Goal: Task Accomplishment & Management: Use online tool/utility

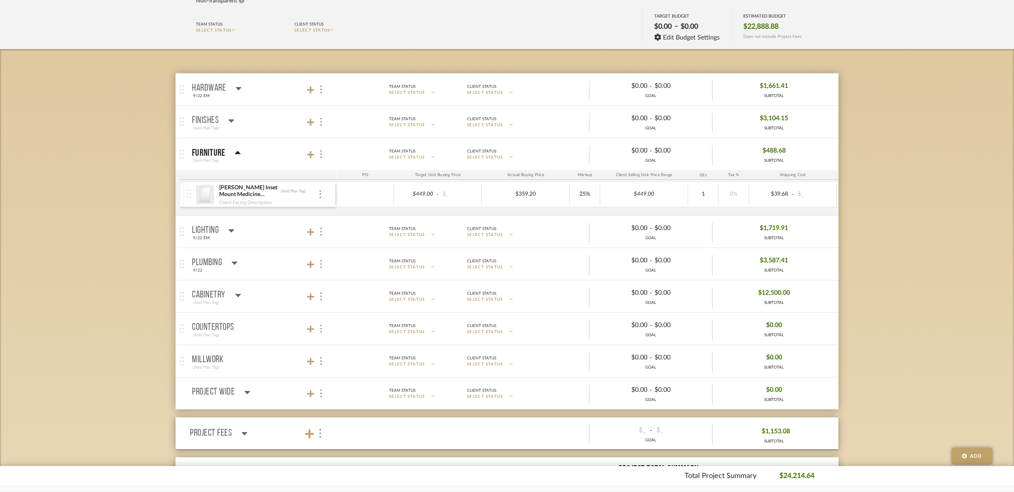
scroll to position [106, 0]
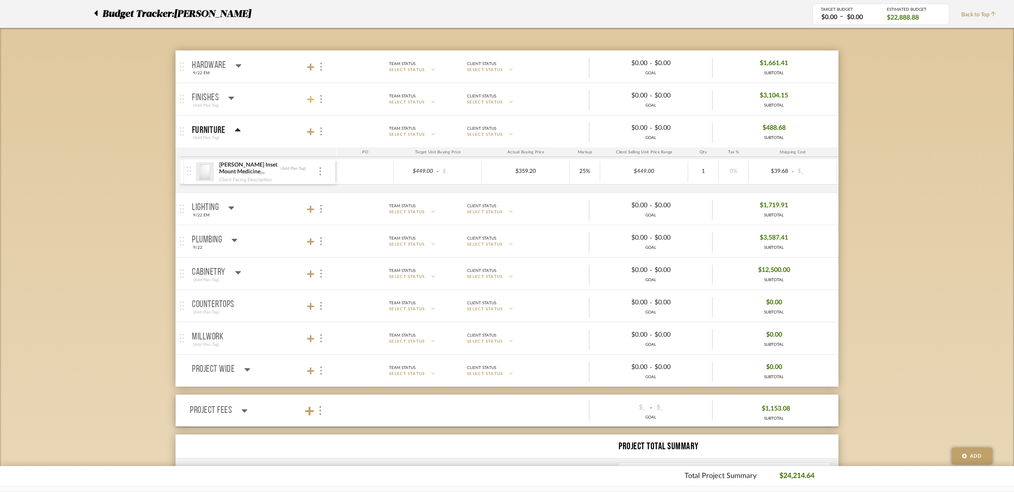
click at [307, 98] on icon at bounding box center [310, 100] width 7 height 8
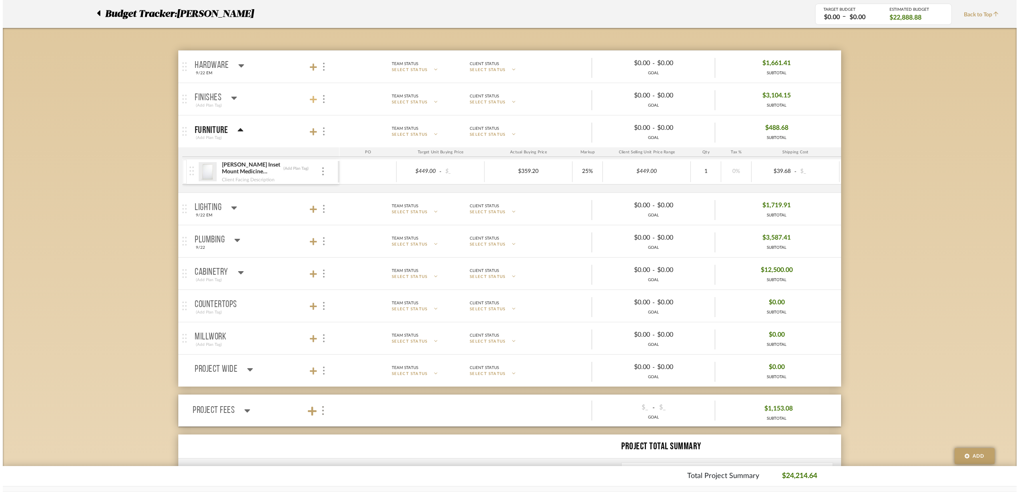
scroll to position [0, 0]
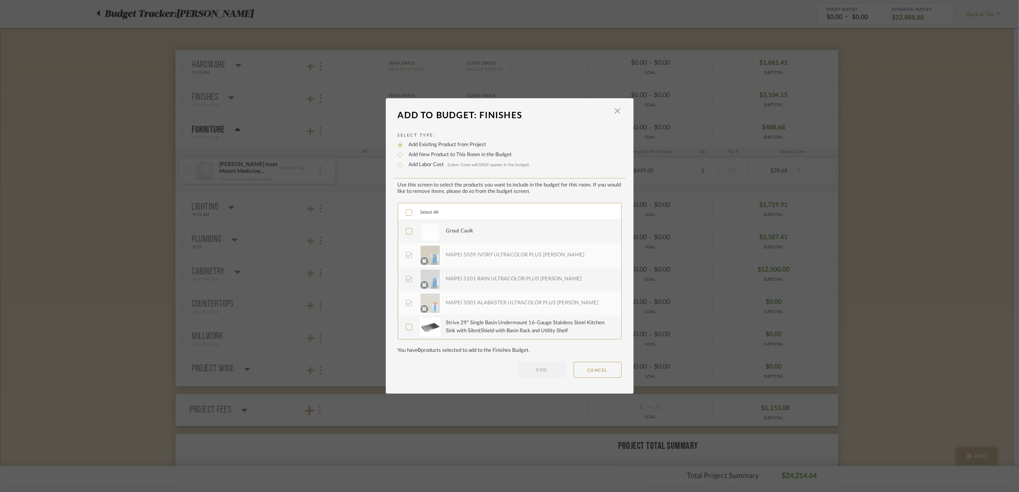
click at [318, 75] on div "LOADING" at bounding box center [509, 246] width 1019 height 492
click at [616, 114] on span "button" at bounding box center [618, 111] width 16 height 16
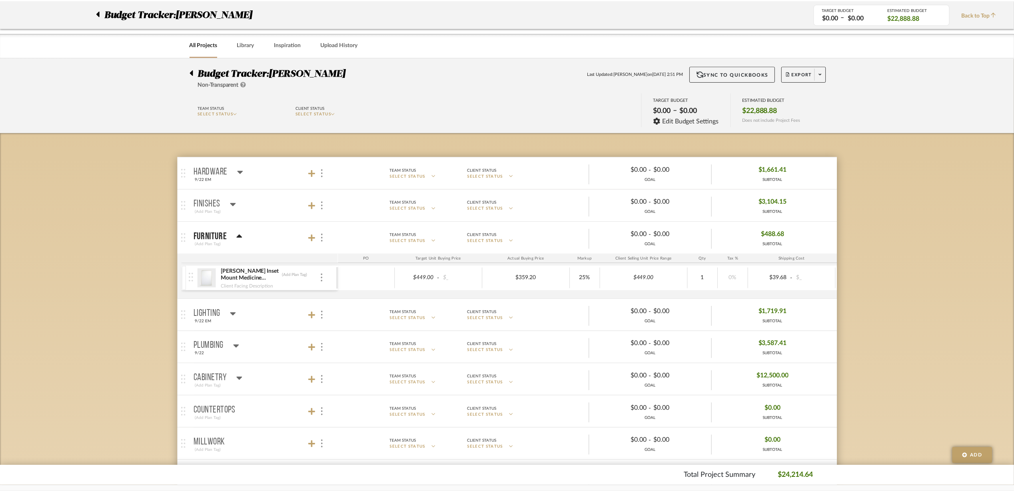
scroll to position [106, 0]
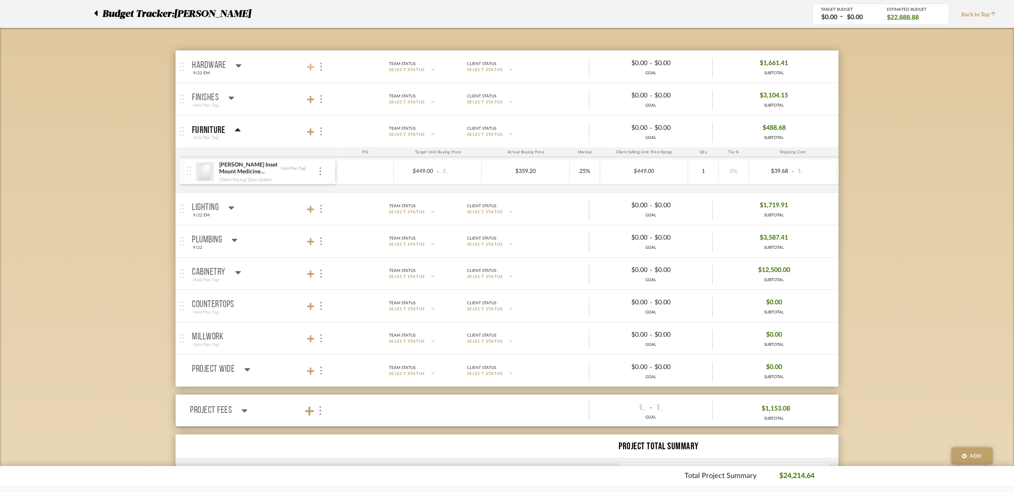
click at [311, 69] on icon at bounding box center [310, 67] width 7 height 8
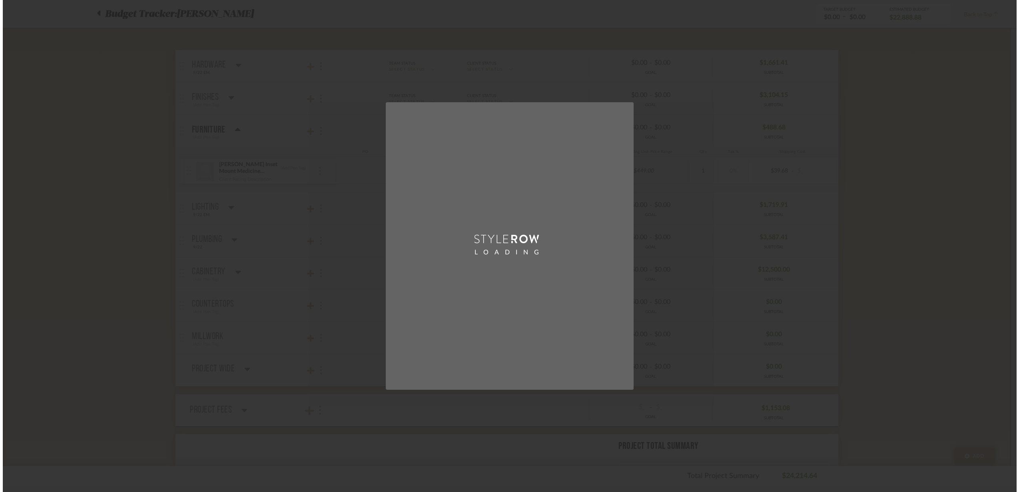
scroll to position [0, 0]
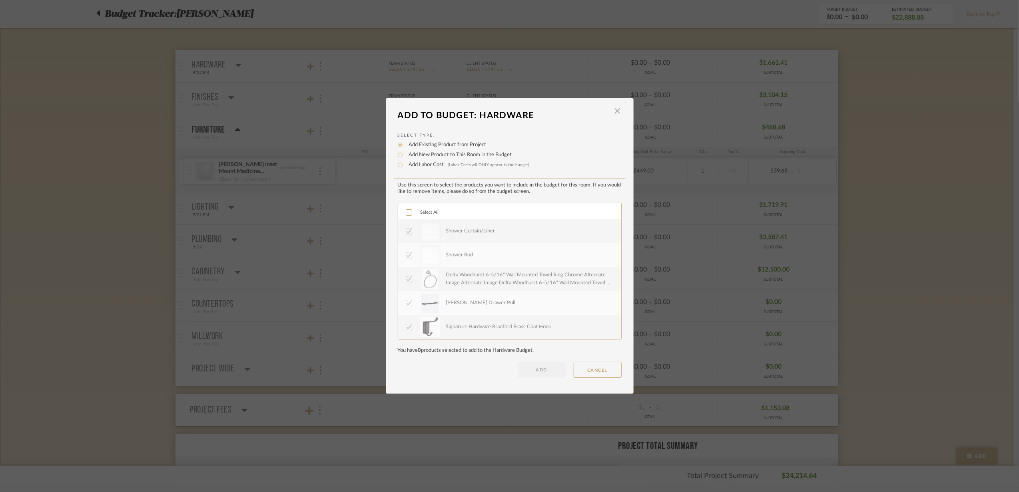
click at [411, 157] on label "Add New Product to This Room in the Budget" at bounding box center [458, 155] width 107 height 8
click at [405, 157] on input "Add New Product to This Room in the Budget" at bounding box center [400, 155] width 10 height 10
radio input "true"
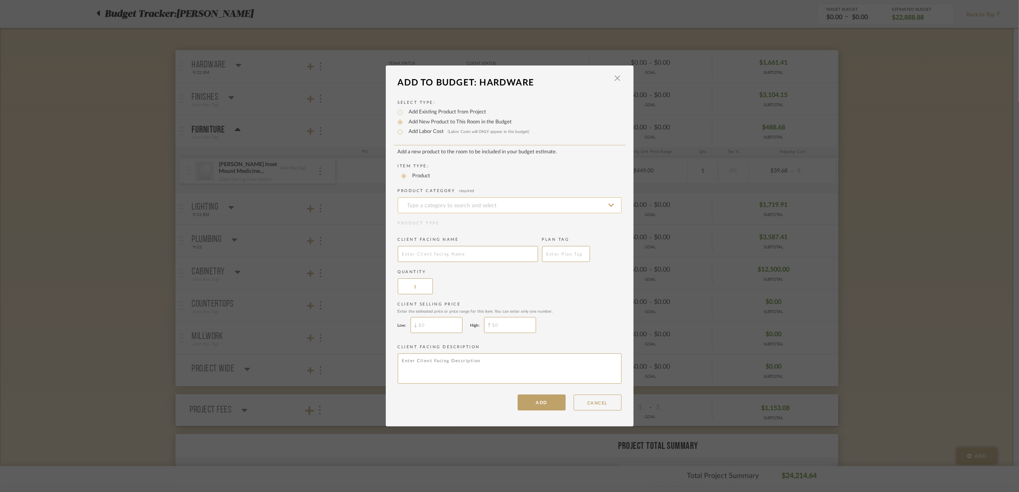
click at [429, 203] on input at bounding box center [510, 205] width 224 height 16
click at [431, 225] on span "Cabinet Knobs" at bounding box center [425, 225] width 44 height 6
type input "Cabinet Knobs"
click at [441, 252] on input "text" at bounding box center [468, 254] width 140 height 16
type input "Replacment Vanity Hardware"
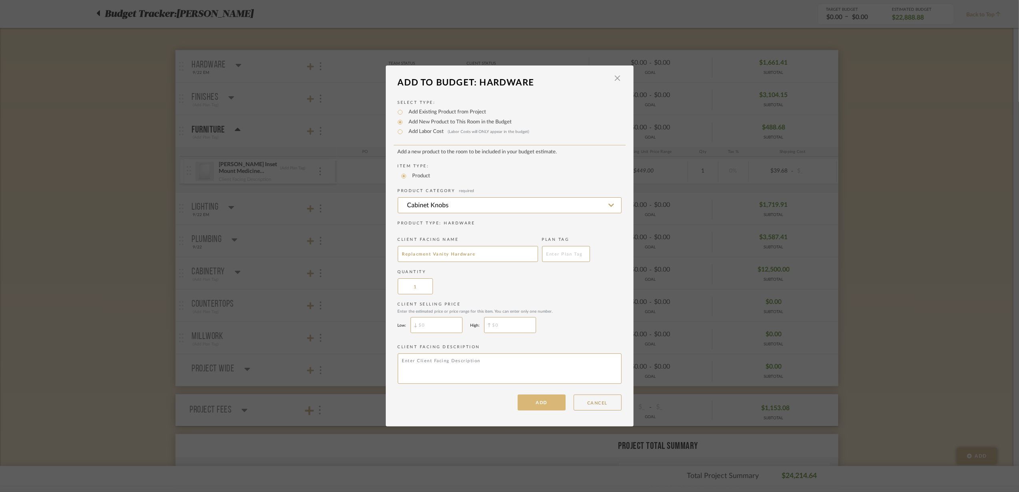
click at [542, 398] on button "ADD" at bounding box center [542, 403] width 48 height 16
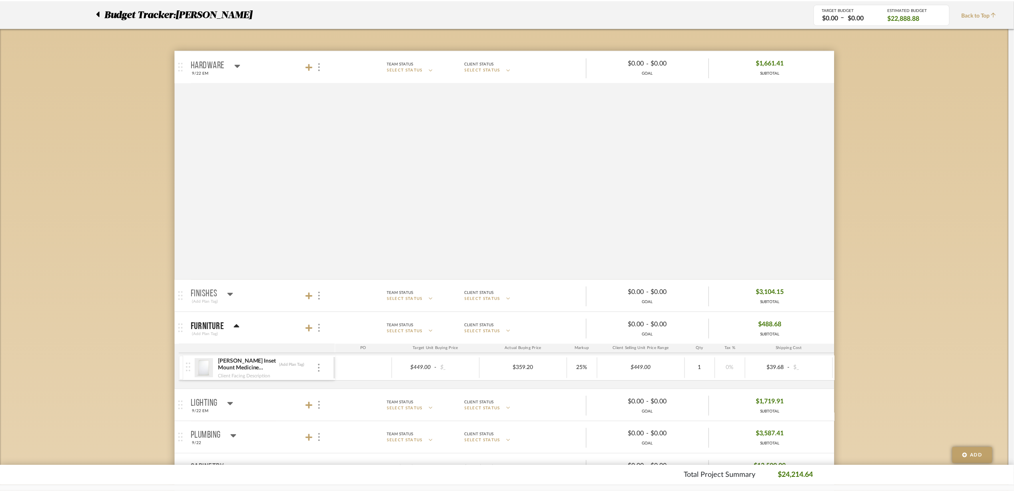
scroll to position [106, 0]
